Goal: Book appointment/travel/reservation

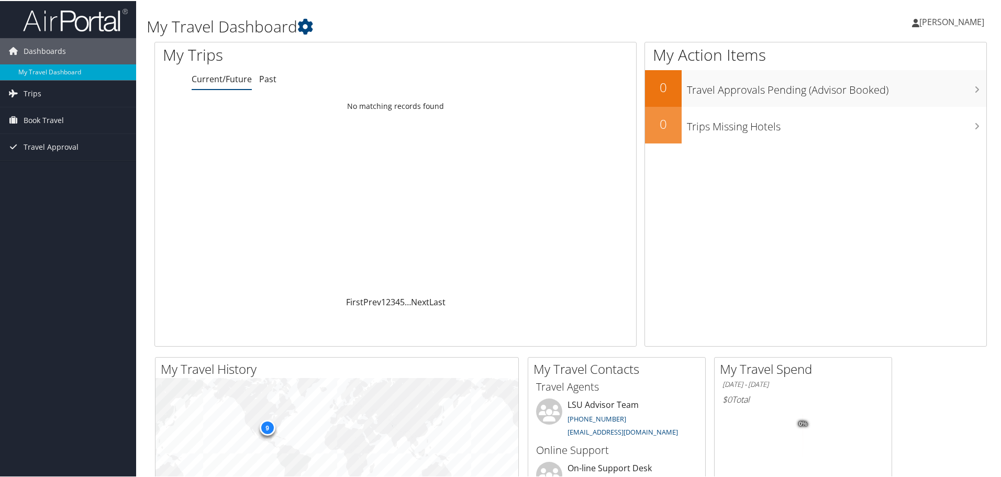
click at [281, 156] on div "Loading... No matching records found" at bounding box center [395, 195] width 481 height 199
click at [41, 84] on link "Trips" at bounding box center [68, 93] width 136 height 26
click at [32, 169] on span "Book Travel" at bounding box center [44, 166] width 40 height 26
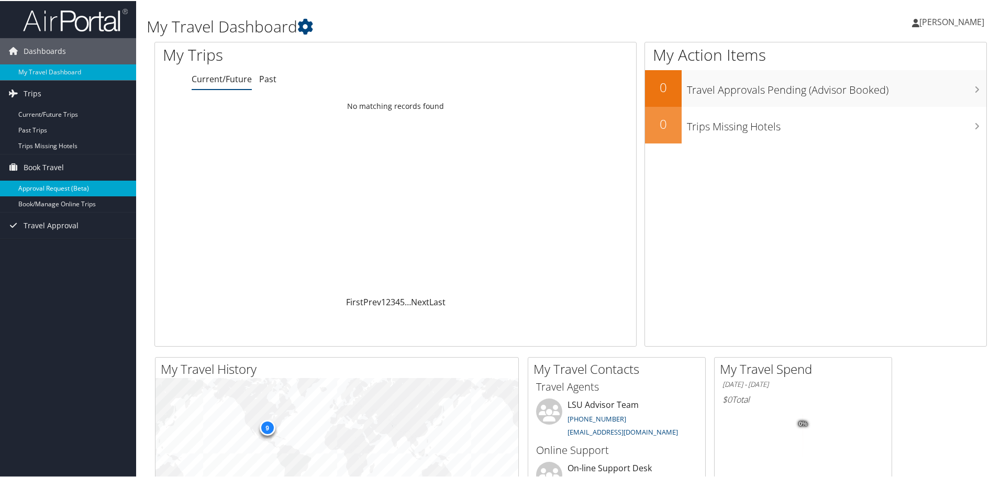
click at [57, 184] on link "Approval Request (Beta)" at bounding box center [68, 188] width 136 height 16
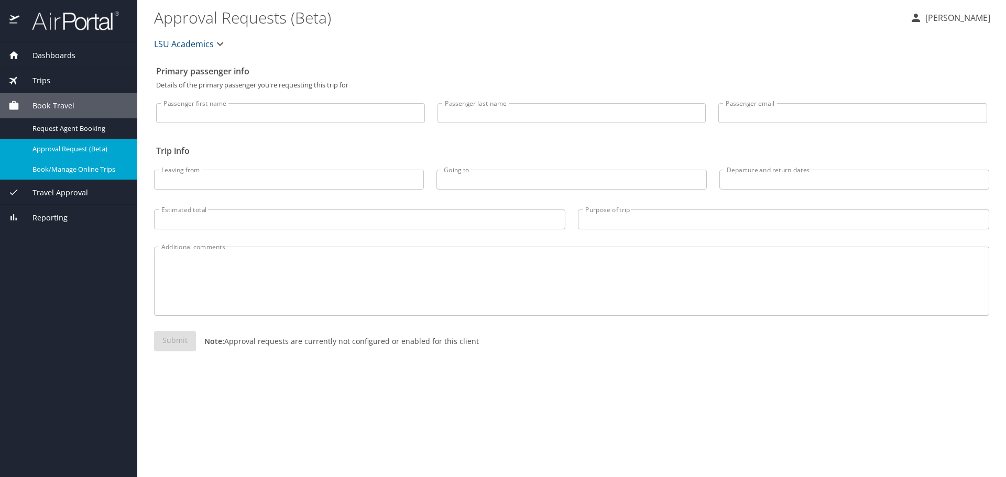
click at [75, 174] on span "Book/Manage Online Trips" at bounding box center [78, 169] width 92 height 10
click at [60, 164] on span "Book/Manage Online Trips" at bounding box center [78, 169] width 92 height 10
